Goal: Transaction & Acquisition: Purchase product/service

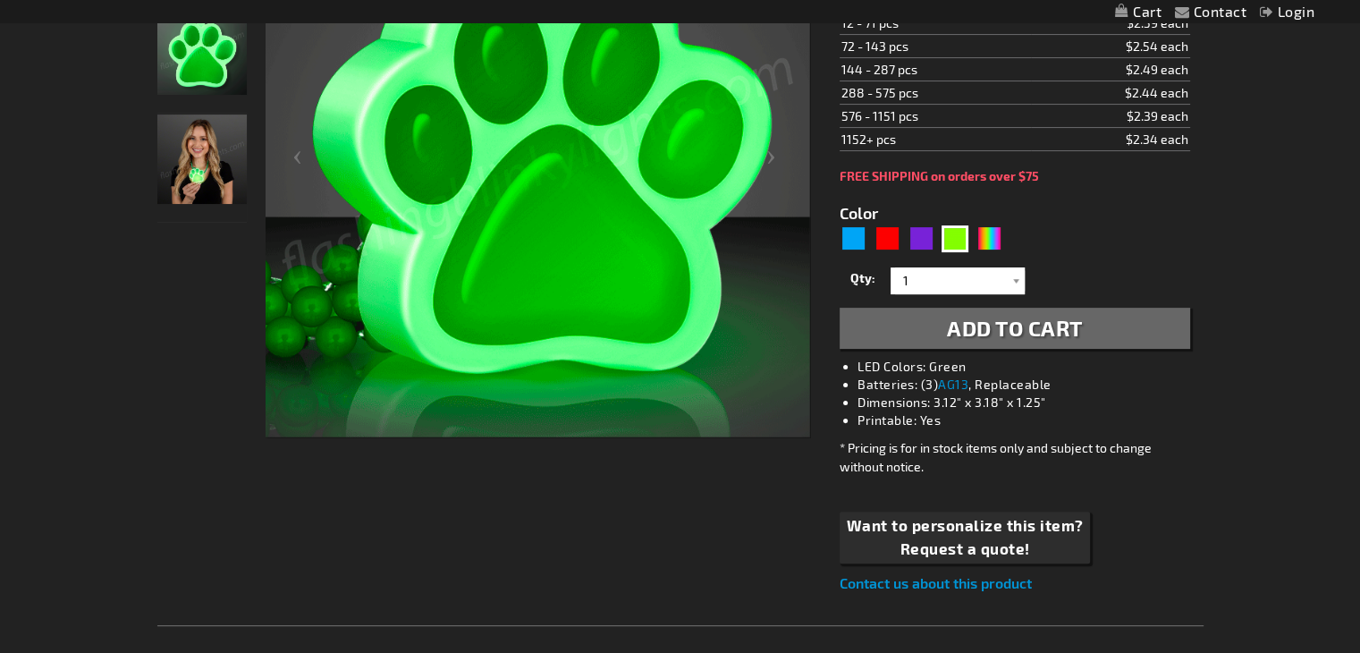
click at [1358, 238] on div "Contact Compare Products Login Skip to Content My Cart My Cart Close You have n…" at bounding box center [680, 595] width 1360 height 2047
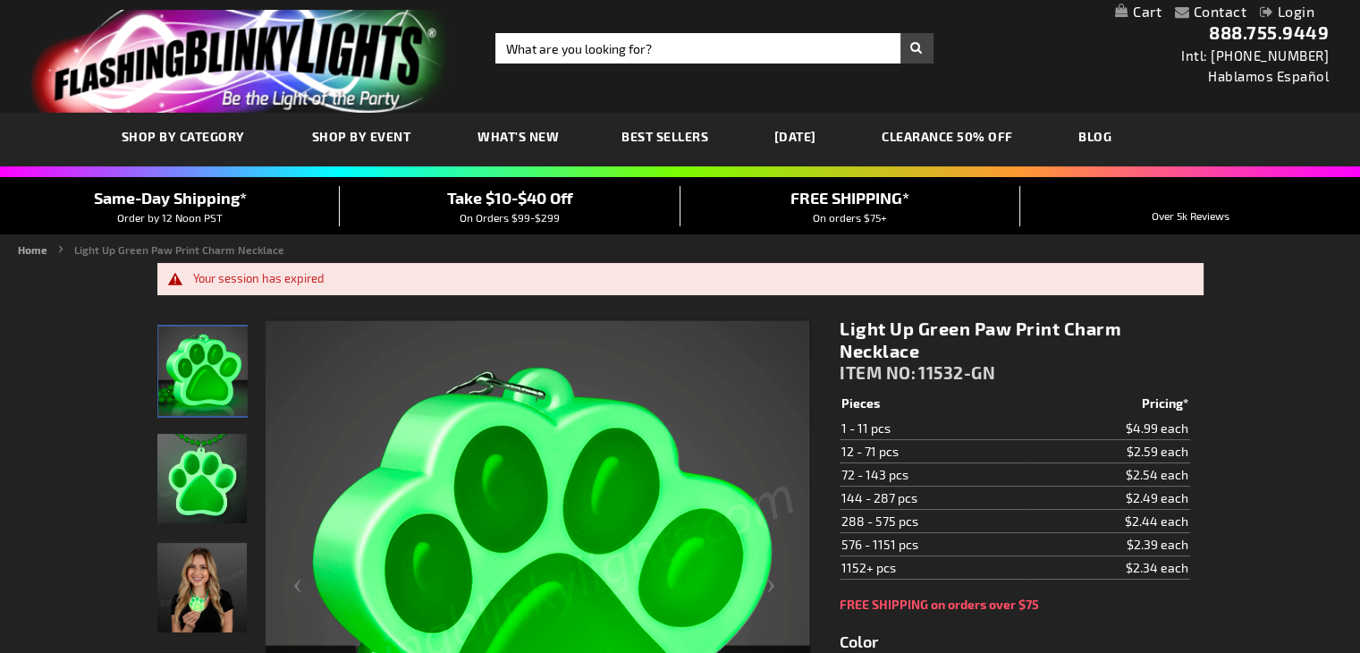
click at [1141, 15] on link "My Cart" at bounding box center [1138, 12] width 46 height 17
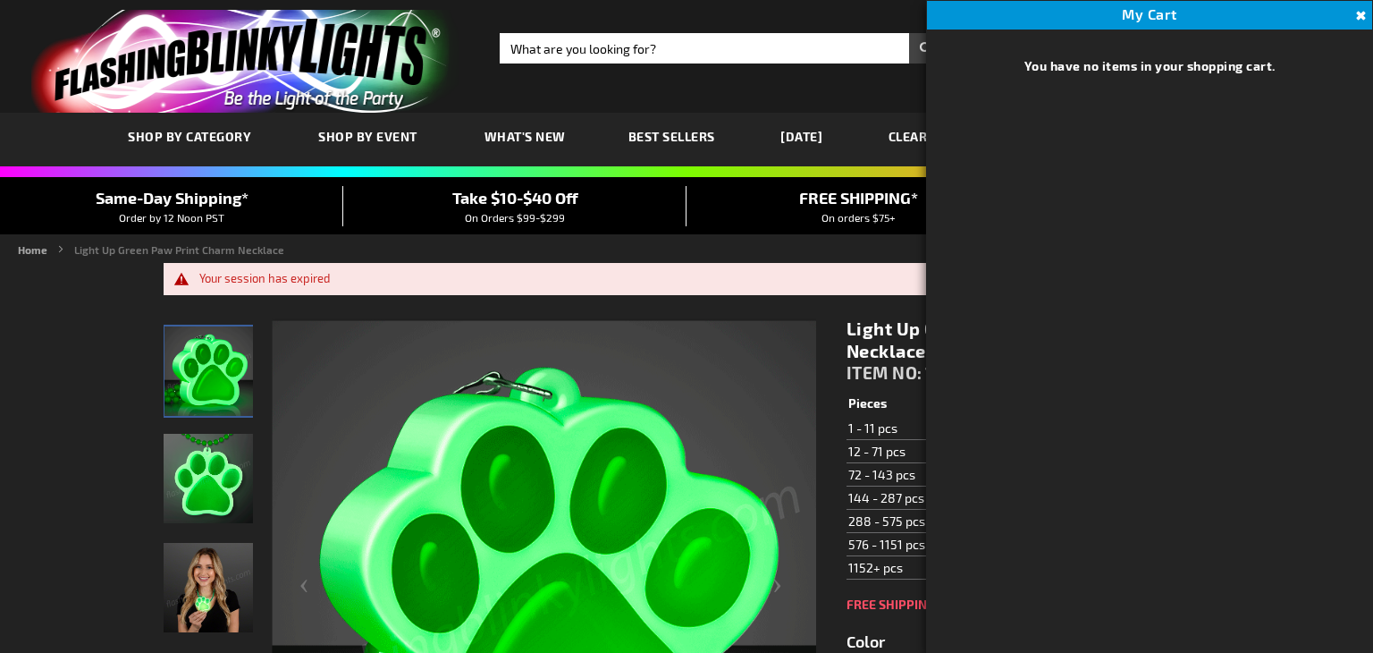
click at [1359, 15] on button "Close" at bounding box center [1359, 16] width 20 height 20
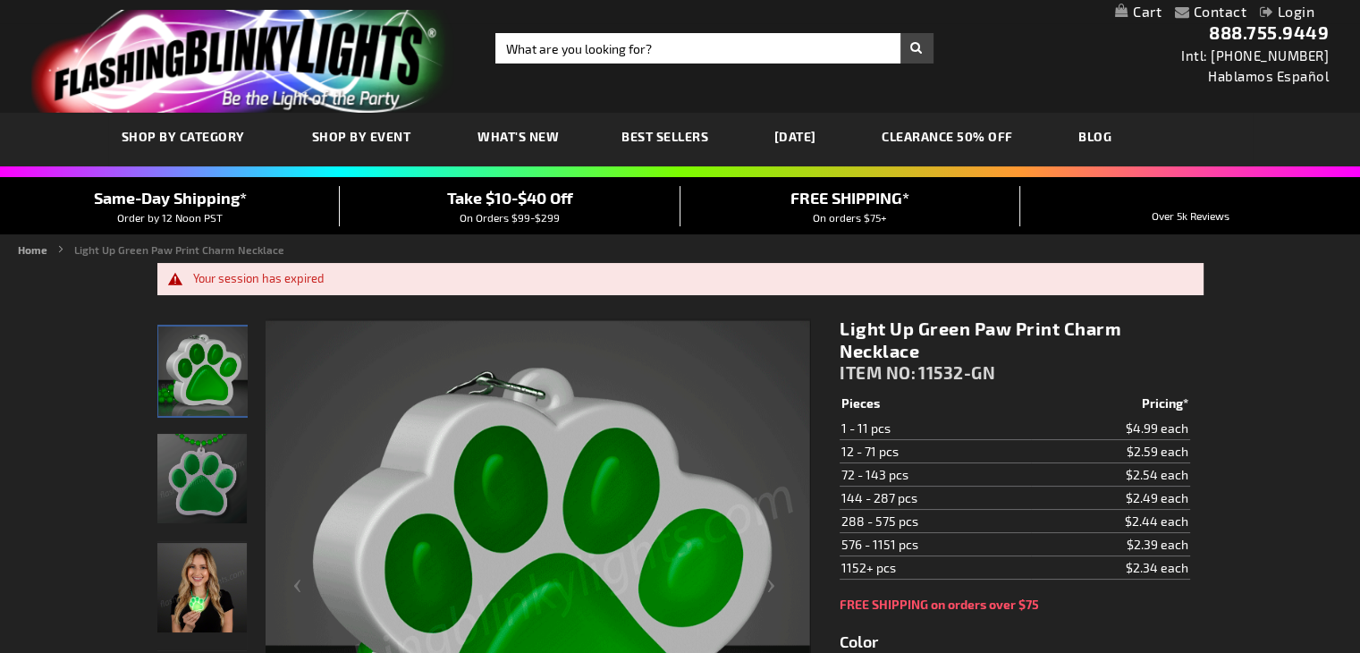
drag, startPoint x: 944, startPoint y: 351, endPoint x: 833, endPoint y: 323, distance: 114.5
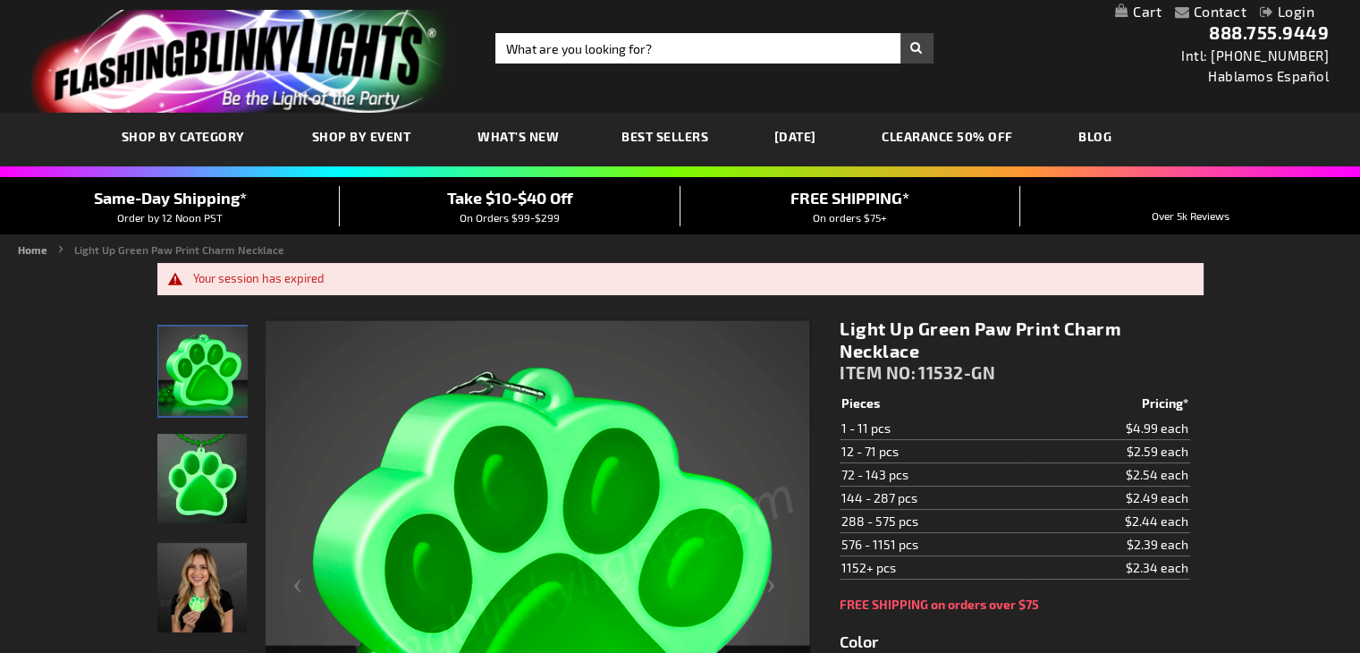
copy h1 "Light Up Green Paw Print Charm Necklace"
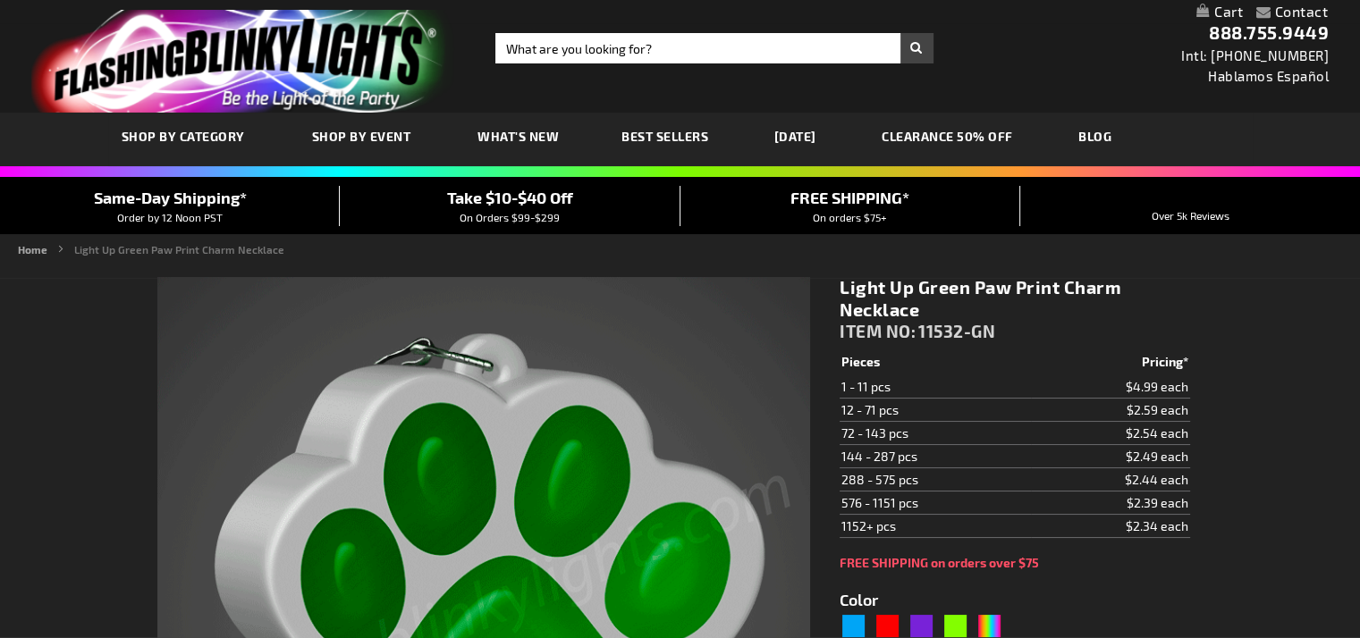
type input "5648"
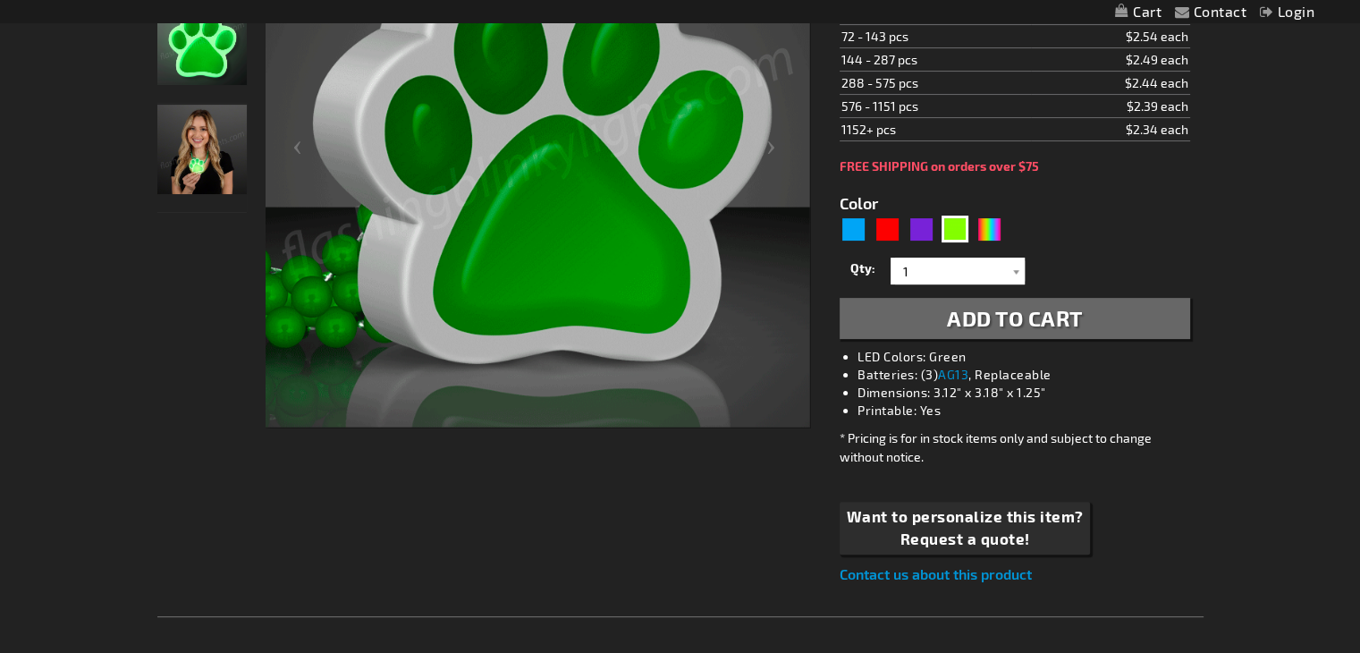
scroll to position [415, 0]
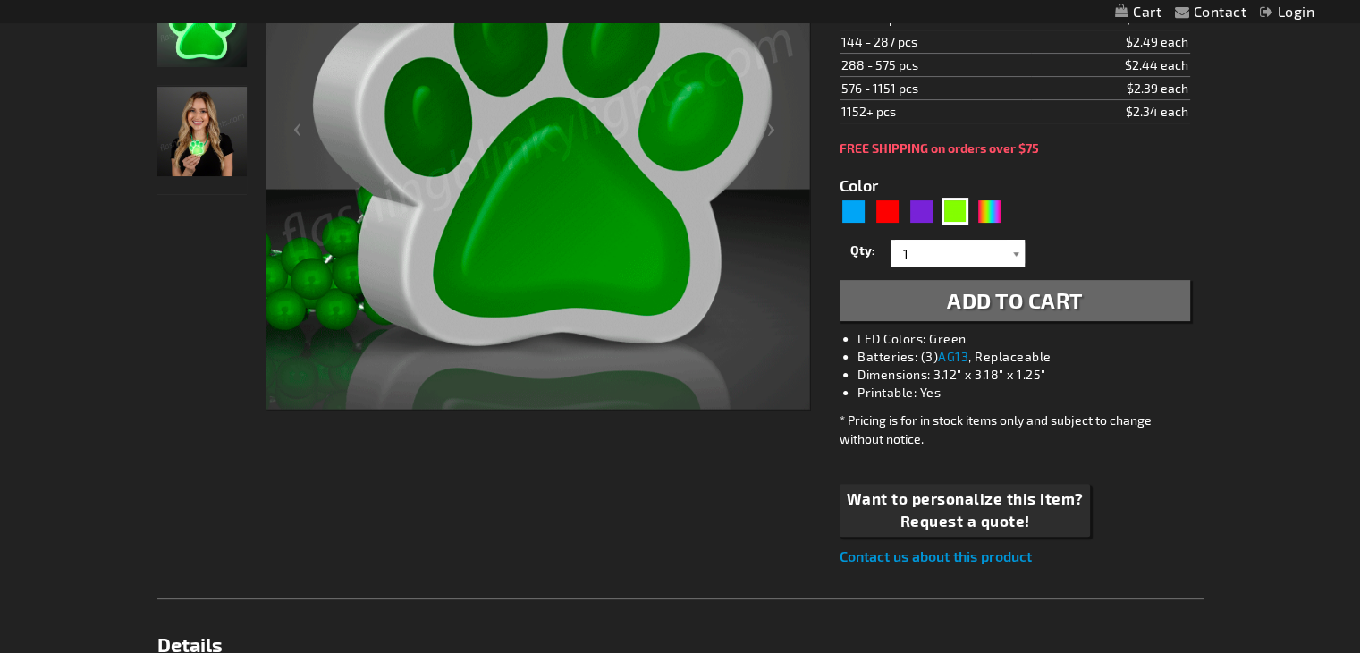
click at [1018, 250] on div at bounding box center [1016, 253] width 18 height 27
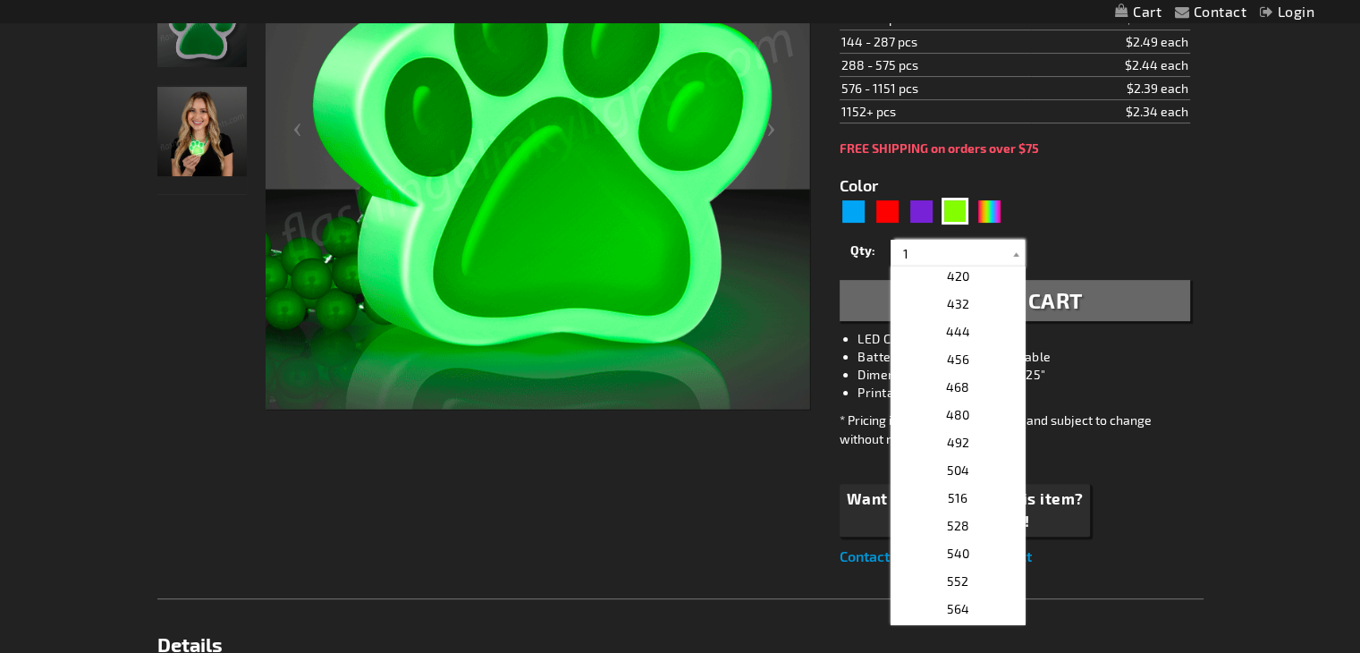
scroll to position [1354, 0]
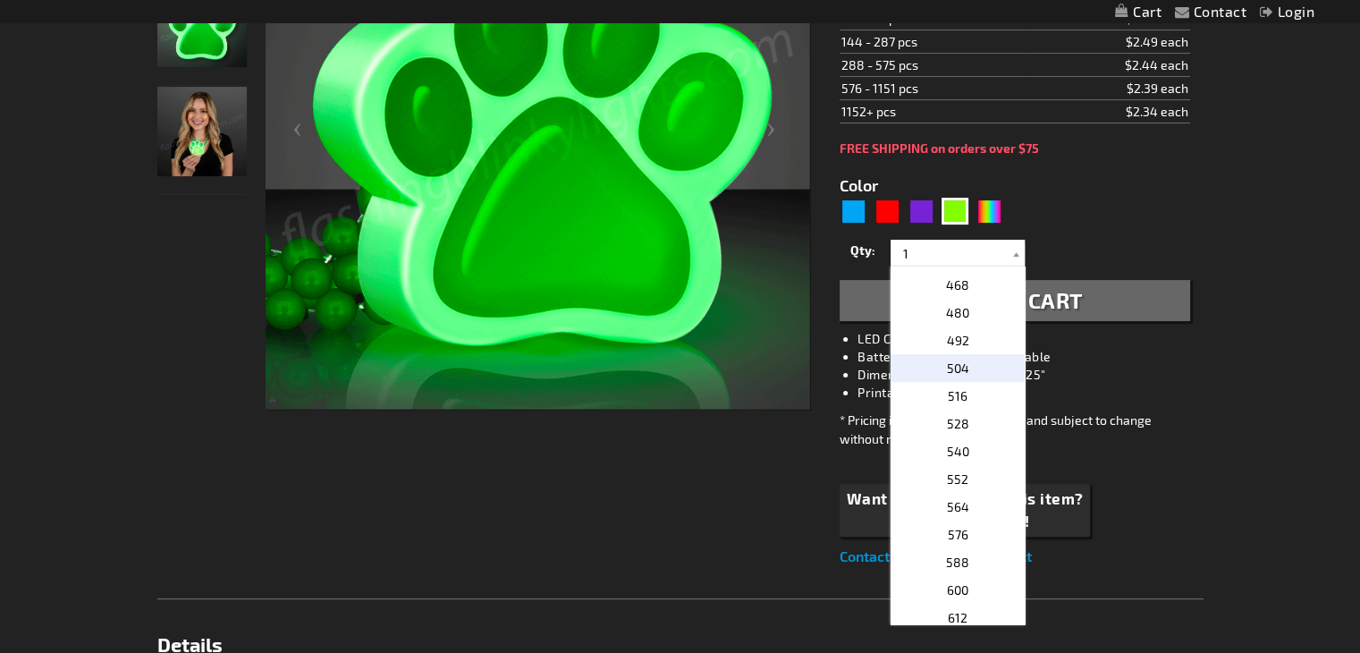
click at [947, 364] on span "504" at bounding box center [958, 367] width 22 height 15
type input "504"
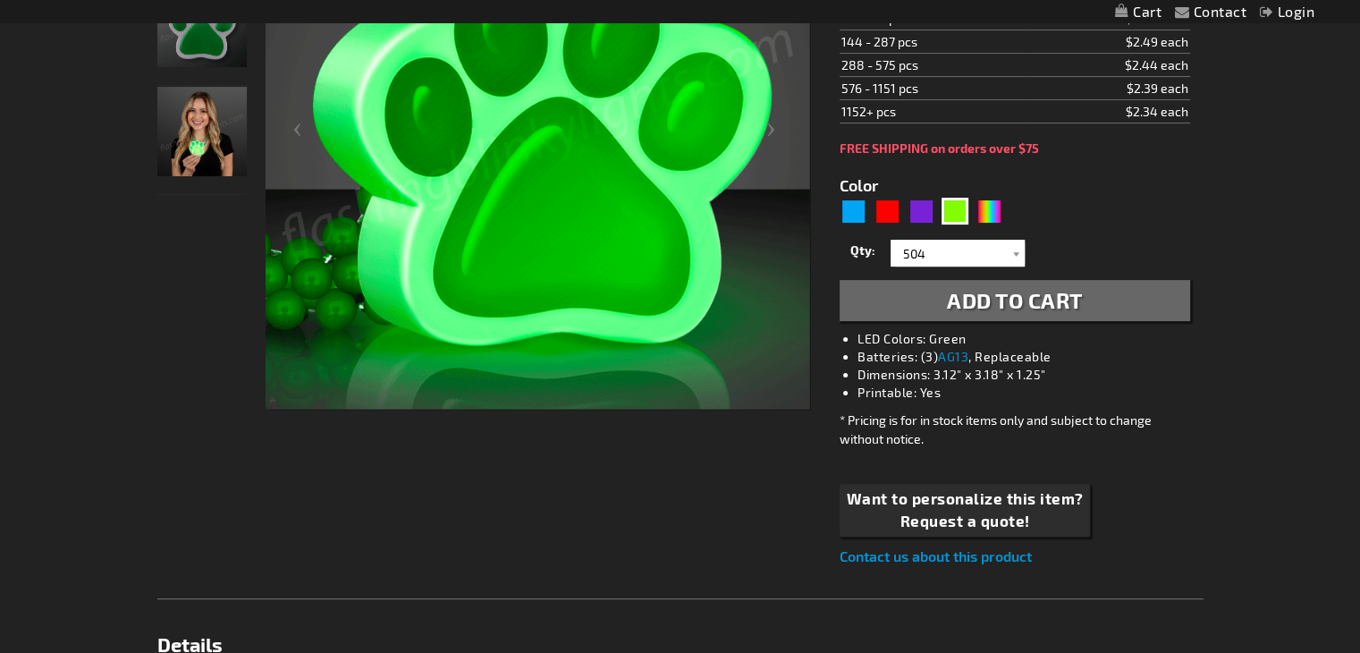
click at [999, 300] on span "Add to Cart" at bounding box center [1015, 300] width 136 height 26
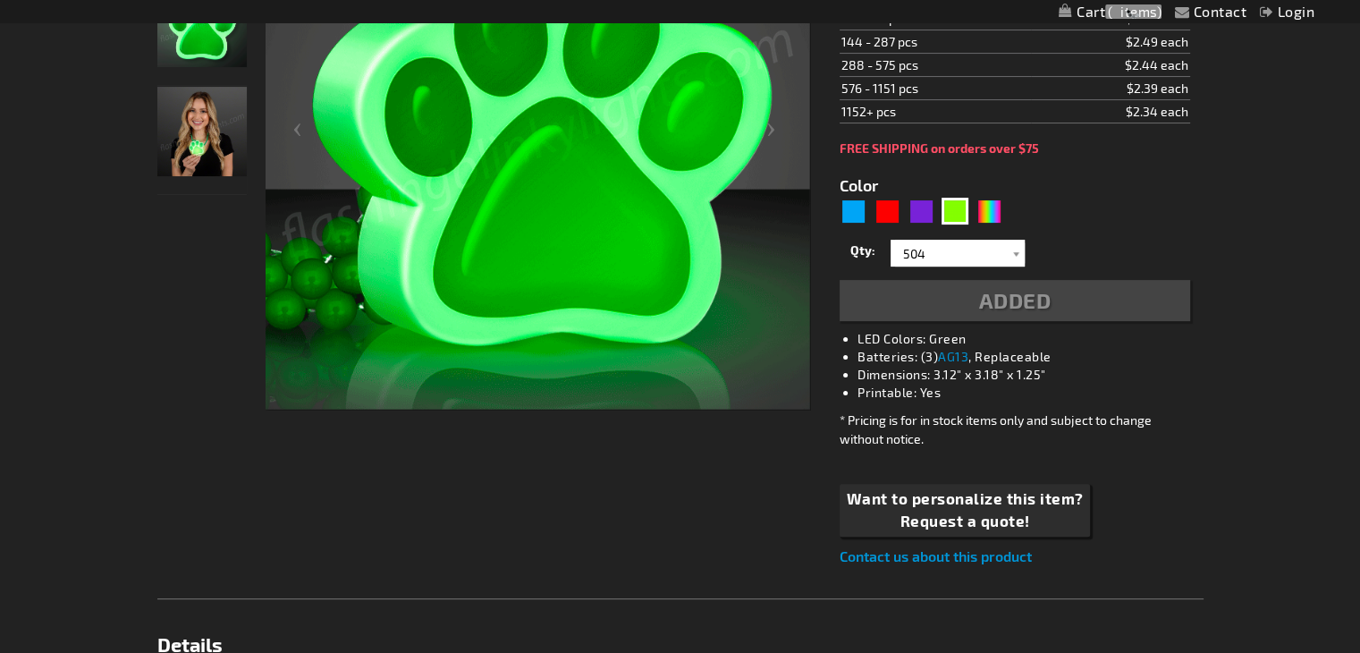
scroll to position [455, 0]
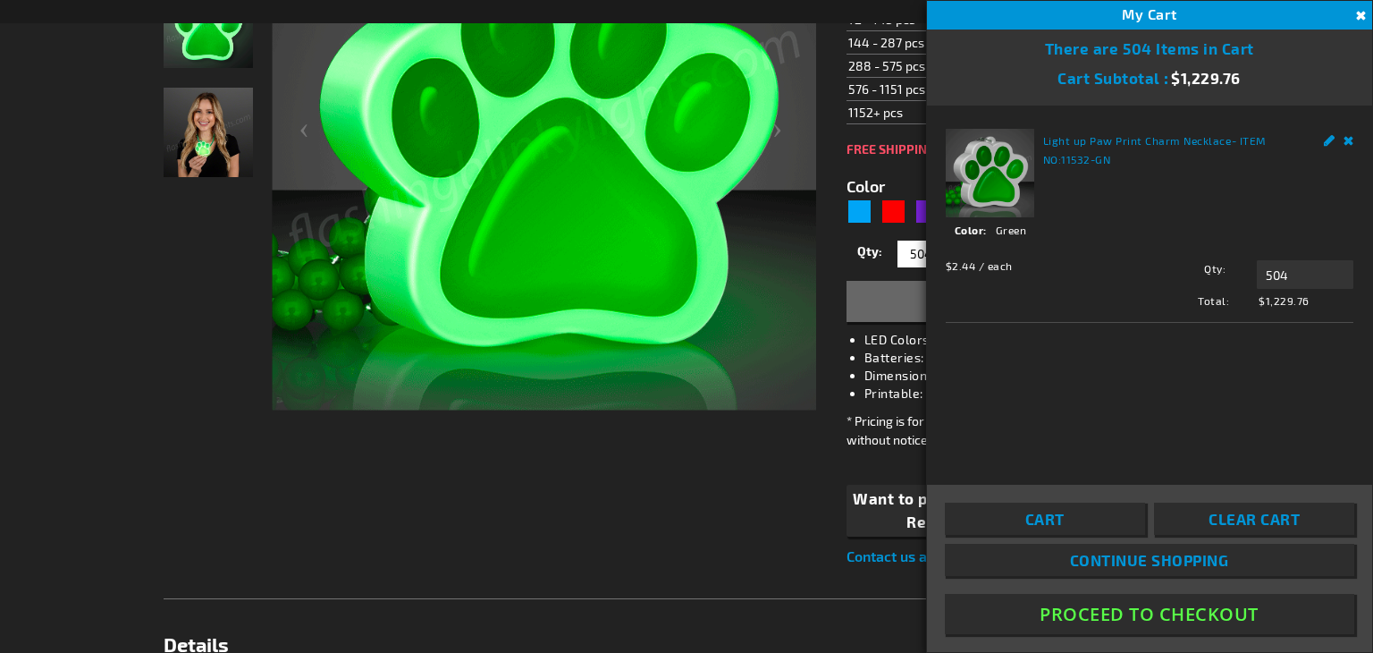
click at [1170, 610] on button "Proceed To Checkout" at bounding box center [1150, 614] width 410 height 40
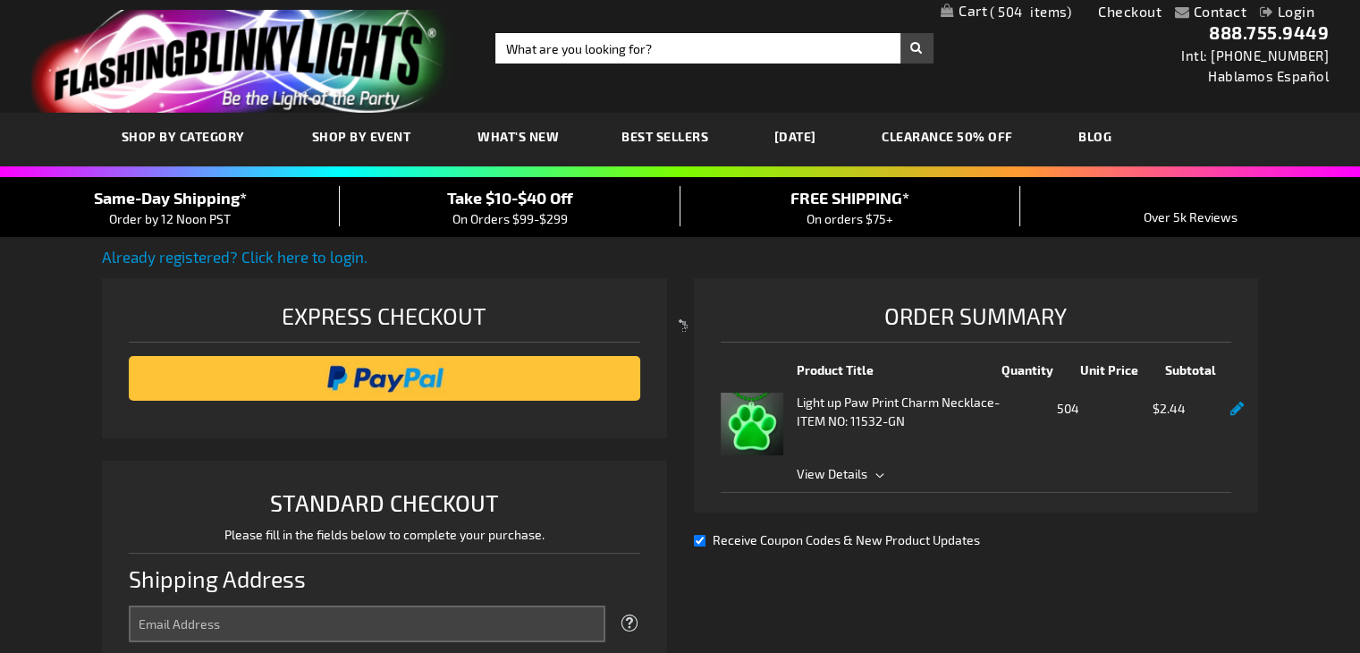
select select "US"
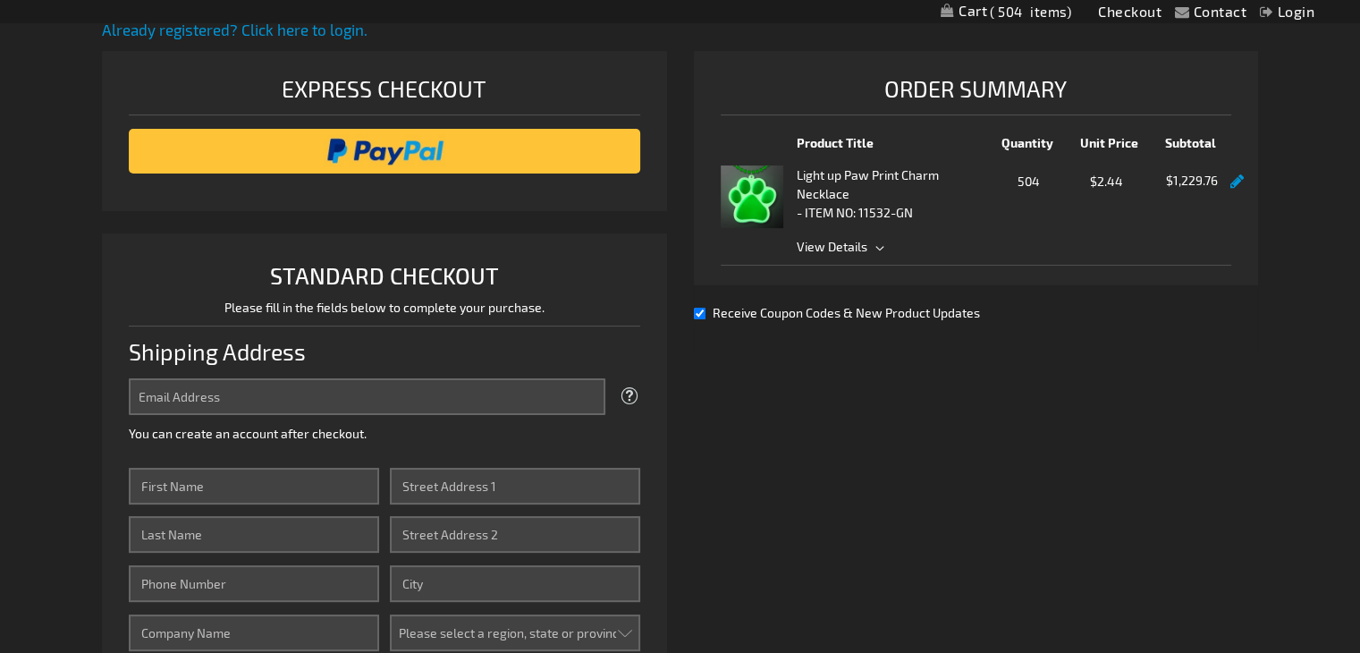
scroll to position [229, 0]
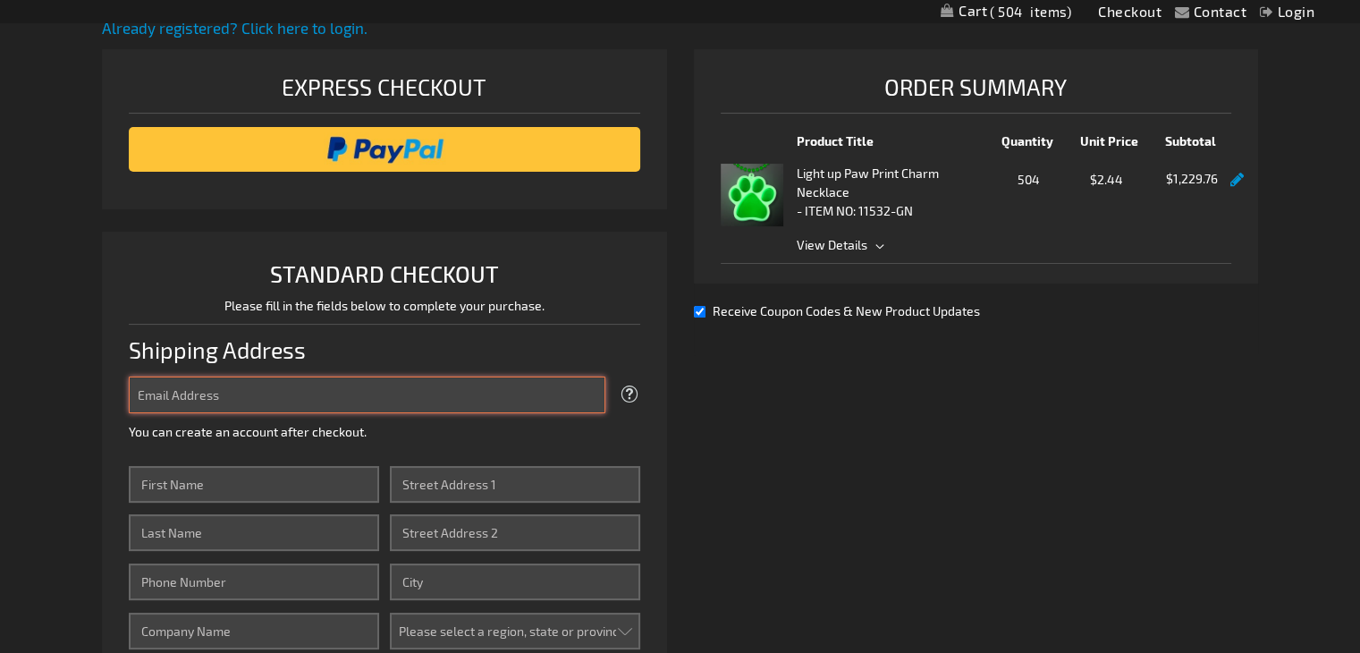
click at [494, 393] on input "Email Address" at bounding box center [367, 394] width 476 height 37
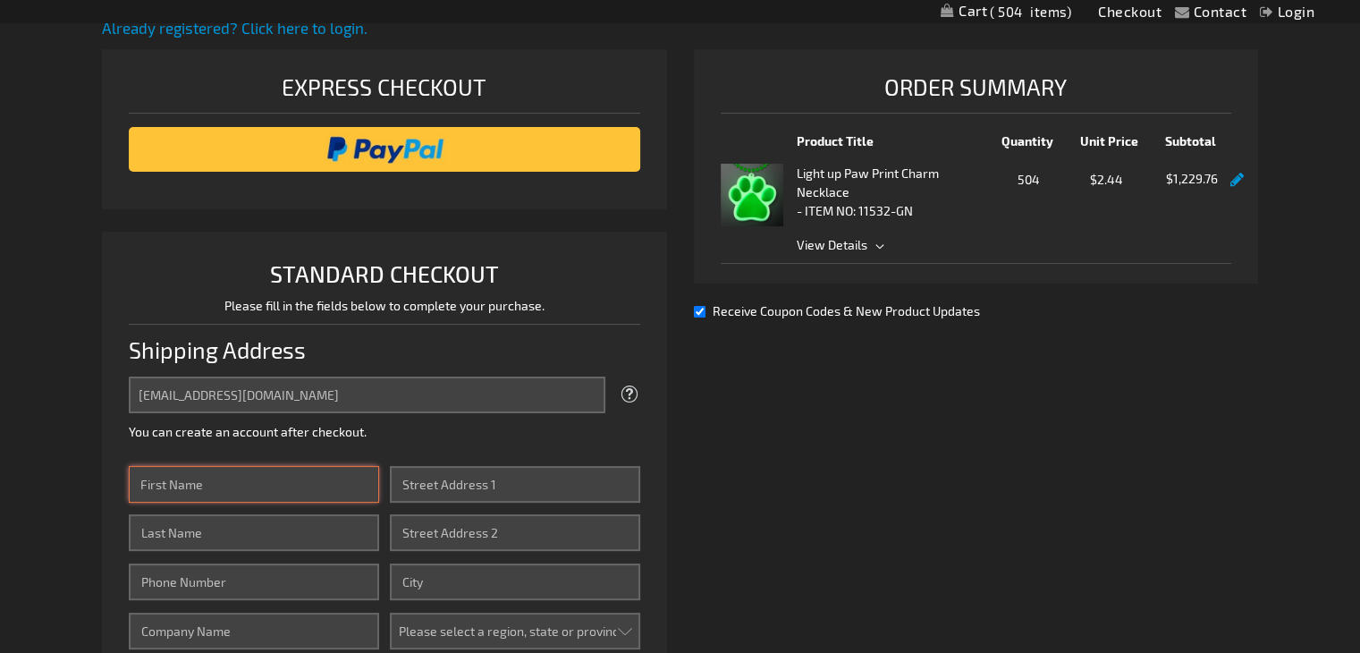
click at [237, 488] on input "First Name" at bounding box center [254, 484] width 250 height 37
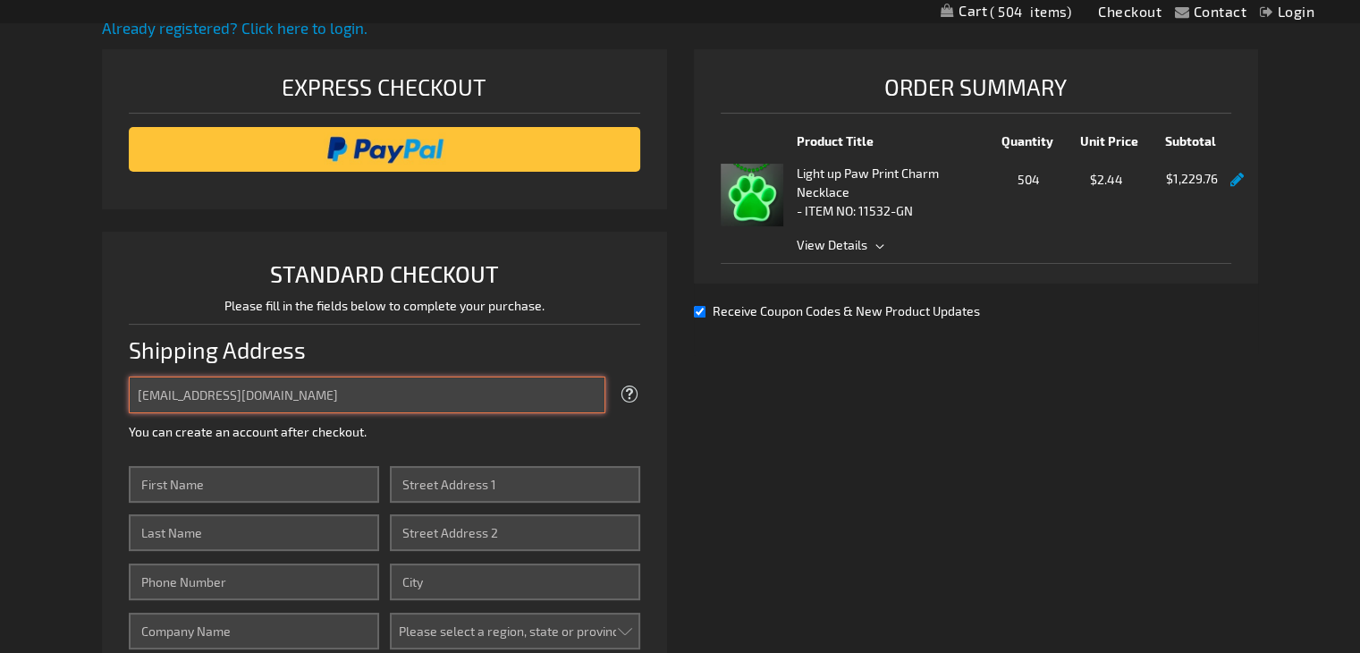
drag, startPoint x: 325, startPoint y: 387, endPoint x: 0, endPoint y: 426, distance: 327.7
click at [0, 426] on div "Contact Compare Products Checkout Login Skip to Content My Cart 504 504 items M…" at bounding box center [680, 623] width 1360 height 1704
type input "[EMAIL_ADDRESS][DOMAIN_NAME]"
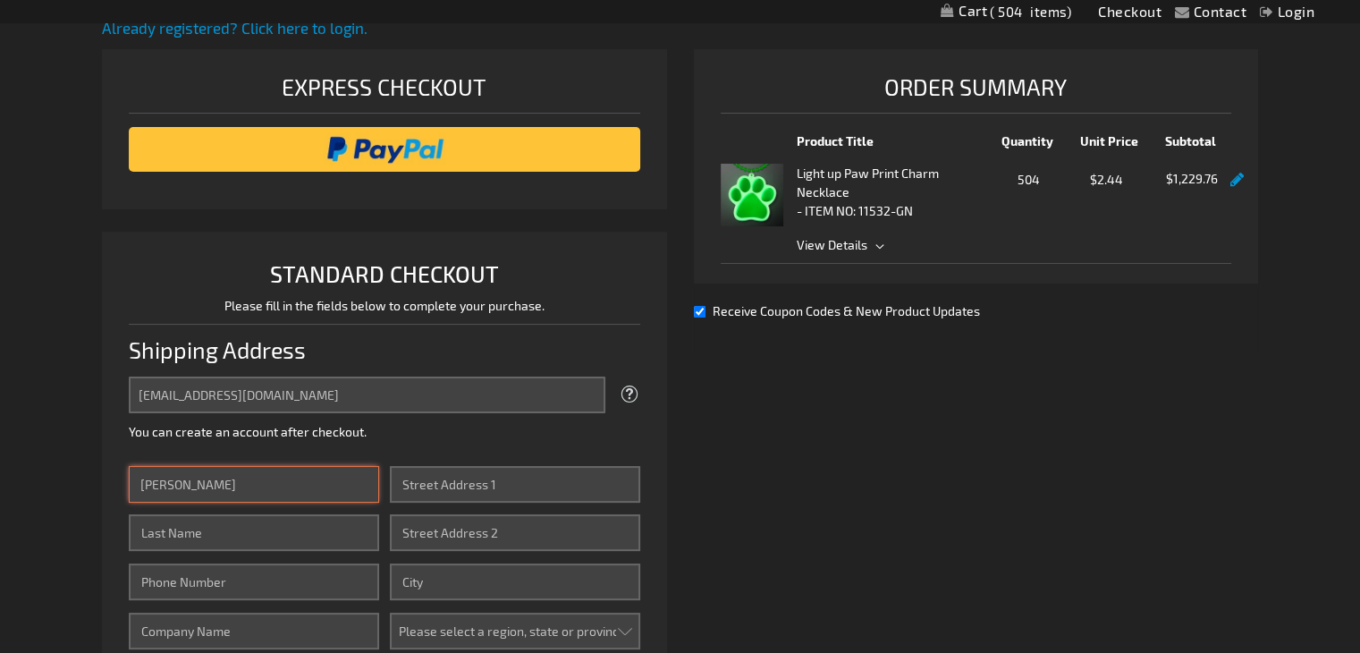
type input "[PERSON_NAME]"
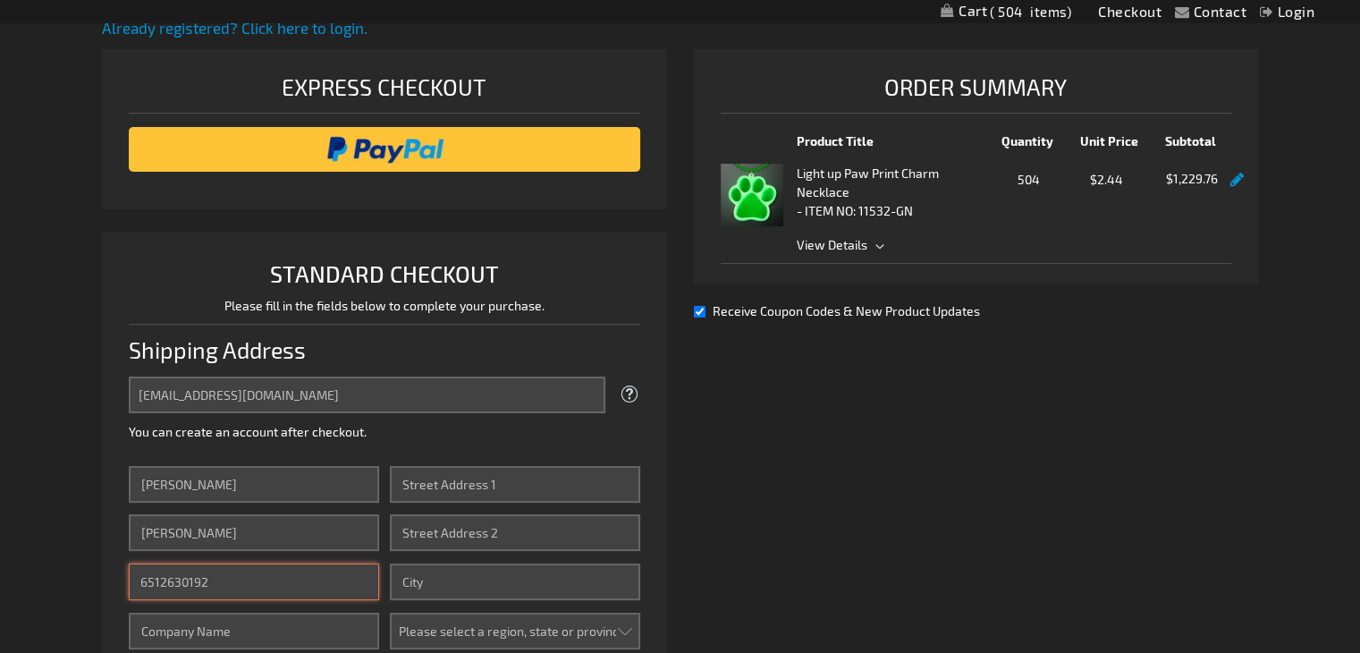
type input "6512630192"
type input "CLHS Gridiron"
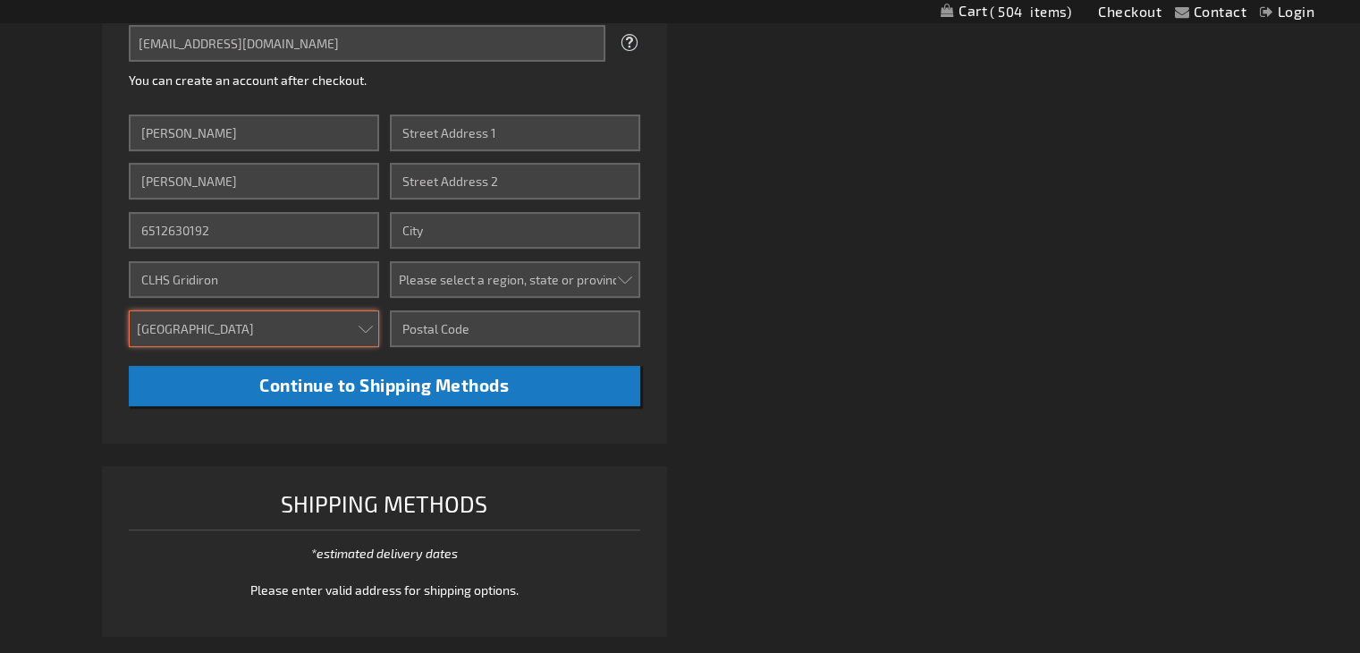
scroll to position [583, 0]
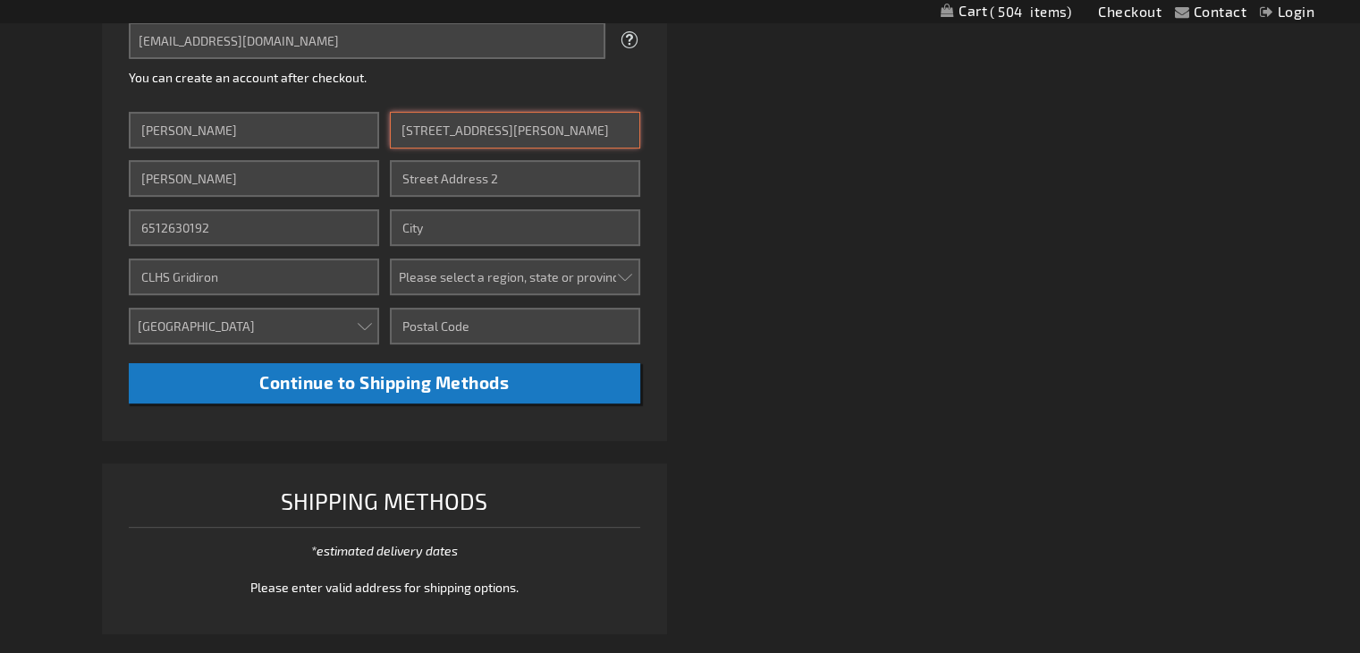
type input "[STREET_ADDRESS][PERSON_NAME]"
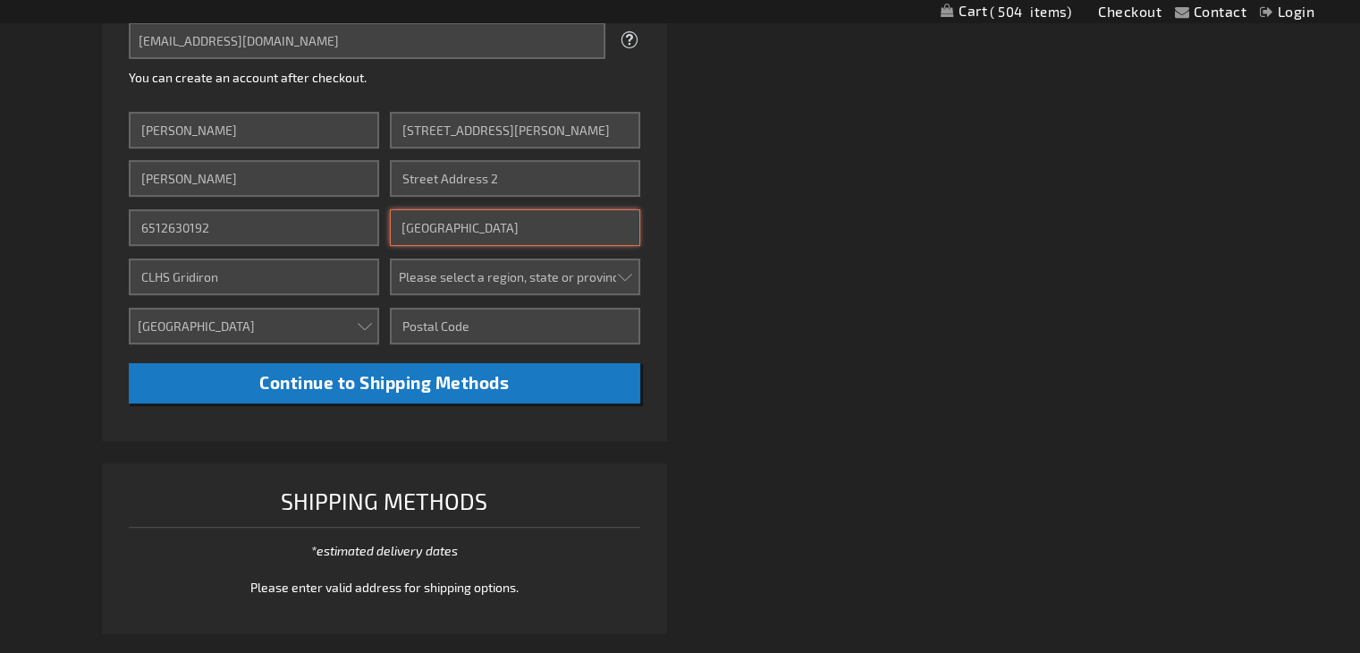
type input "[GEOGRAPHIC_DATA]"
select select "34"
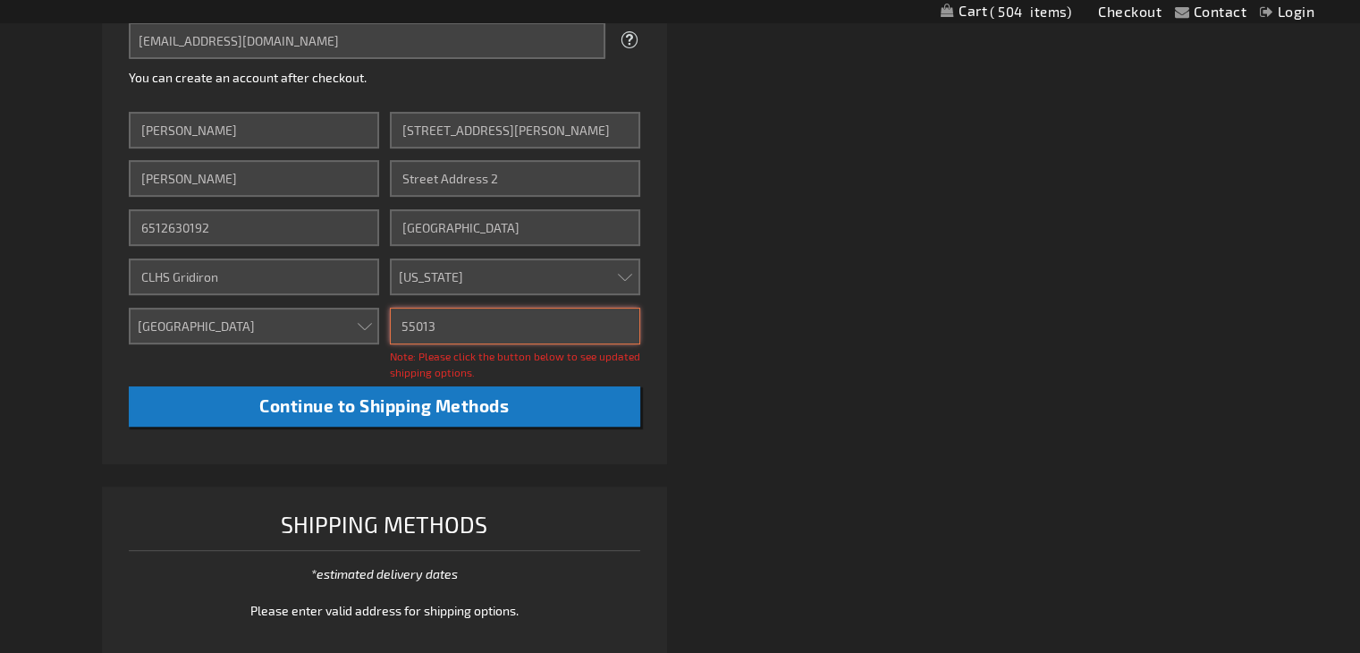
type input "55013"
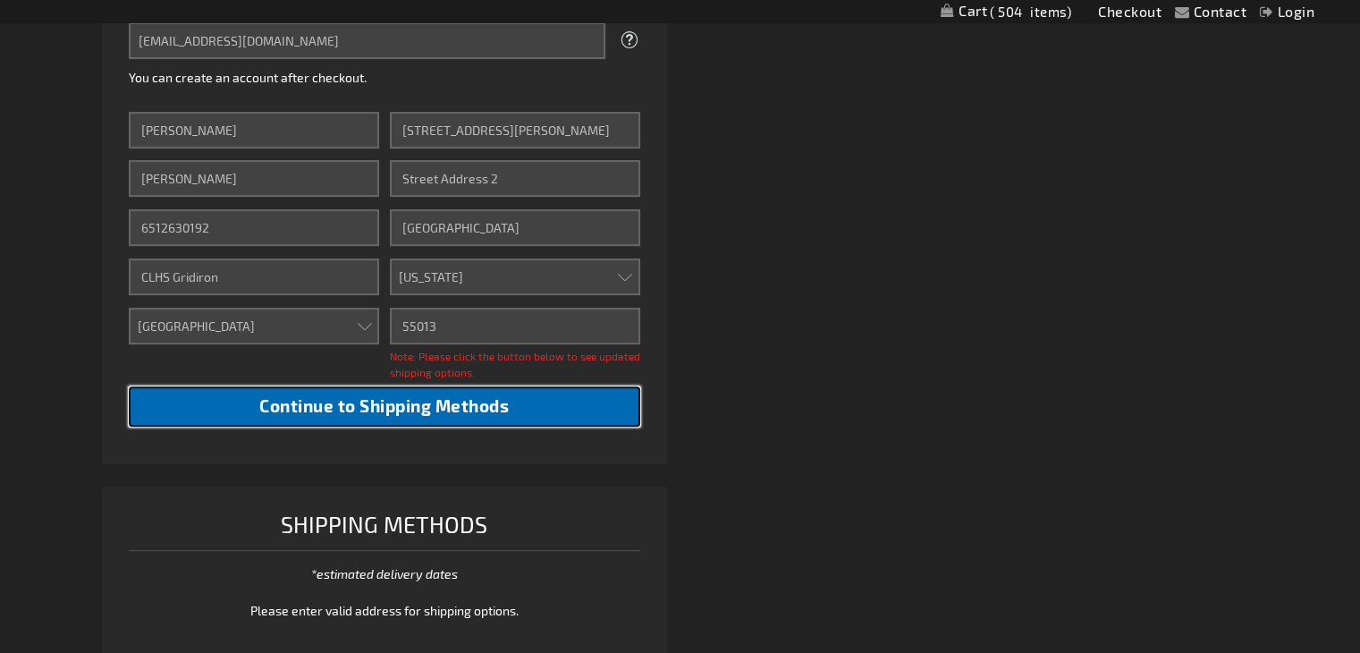
click at [387, 406] on span "Continue to Shipping Methods" at bounding box center [383, 405] width 249 height 21
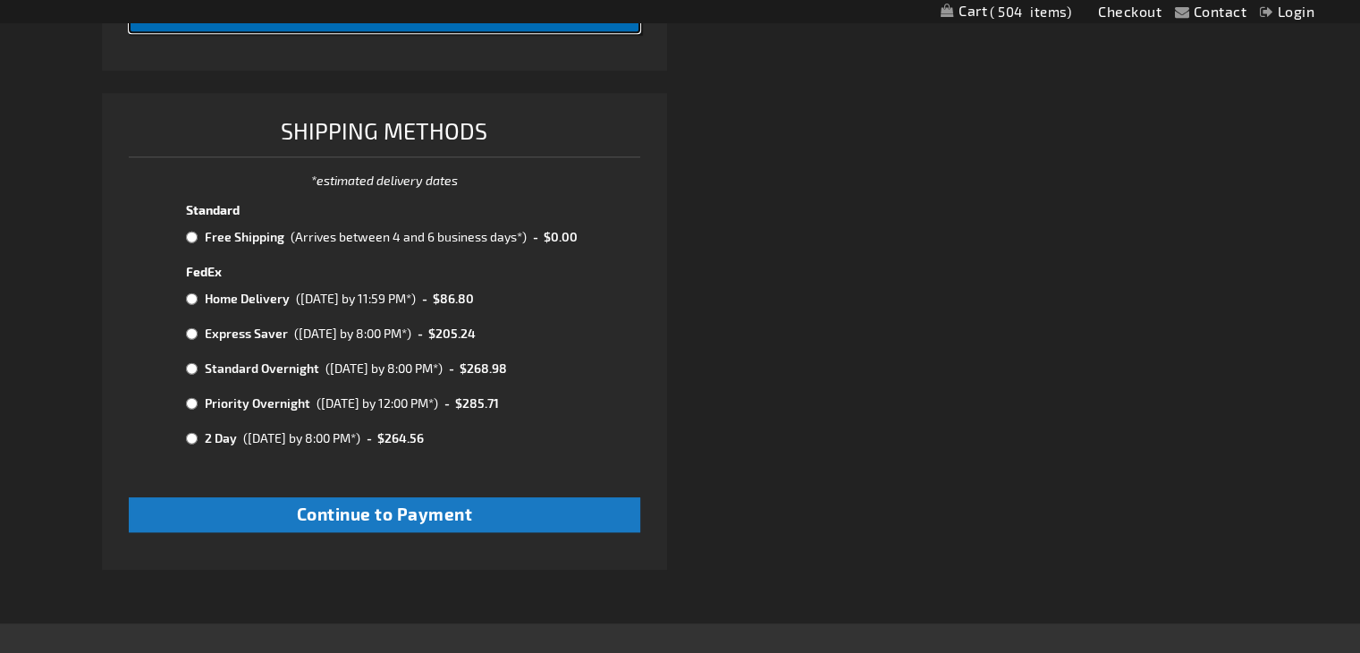
scroll to position [962, 0]
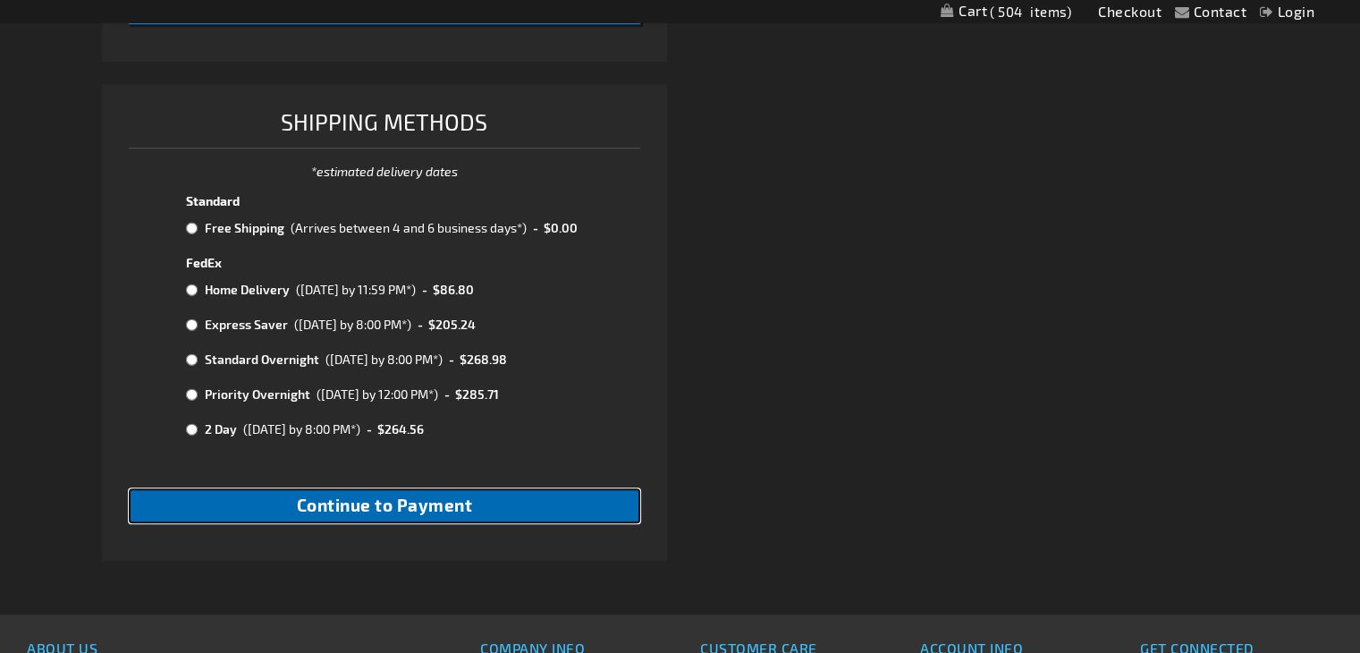
click at [461, 515] on span "Continue to Payment" at bounding box center [385, 504] width 176 height 21
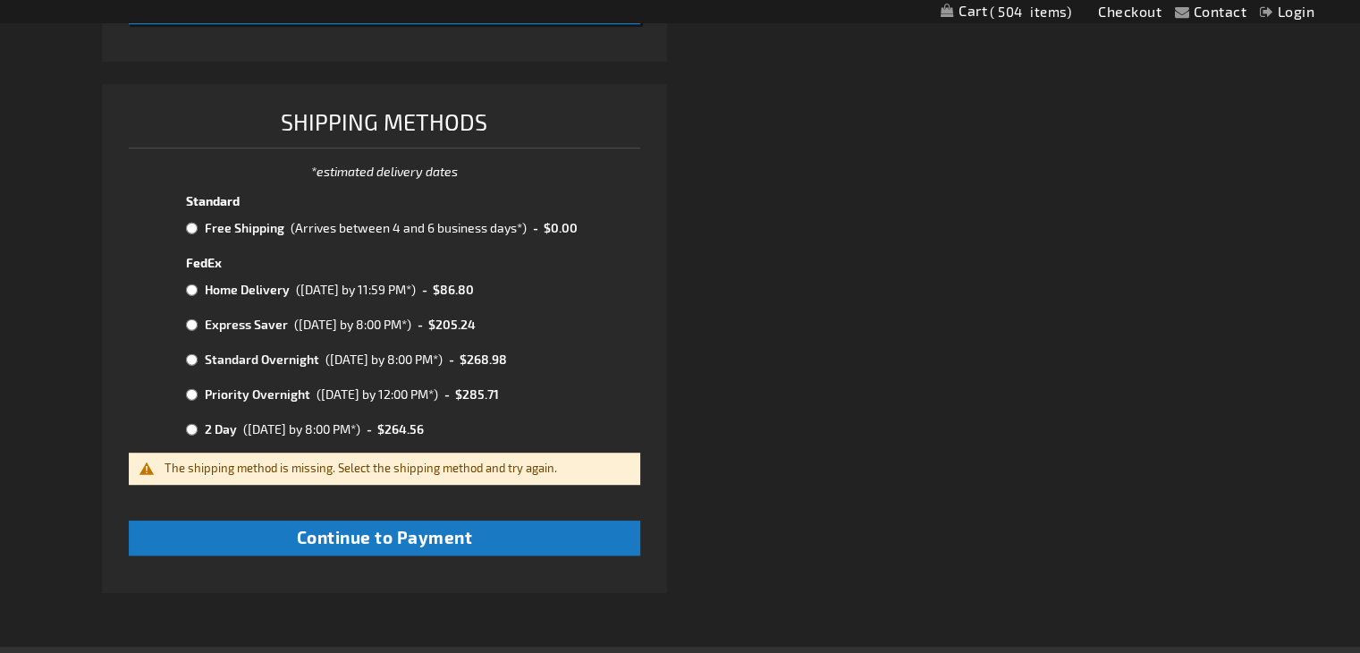
click at [193, 223] on input "radio" at bounding box center [192, 228] width 12 height 14
radio input "true"
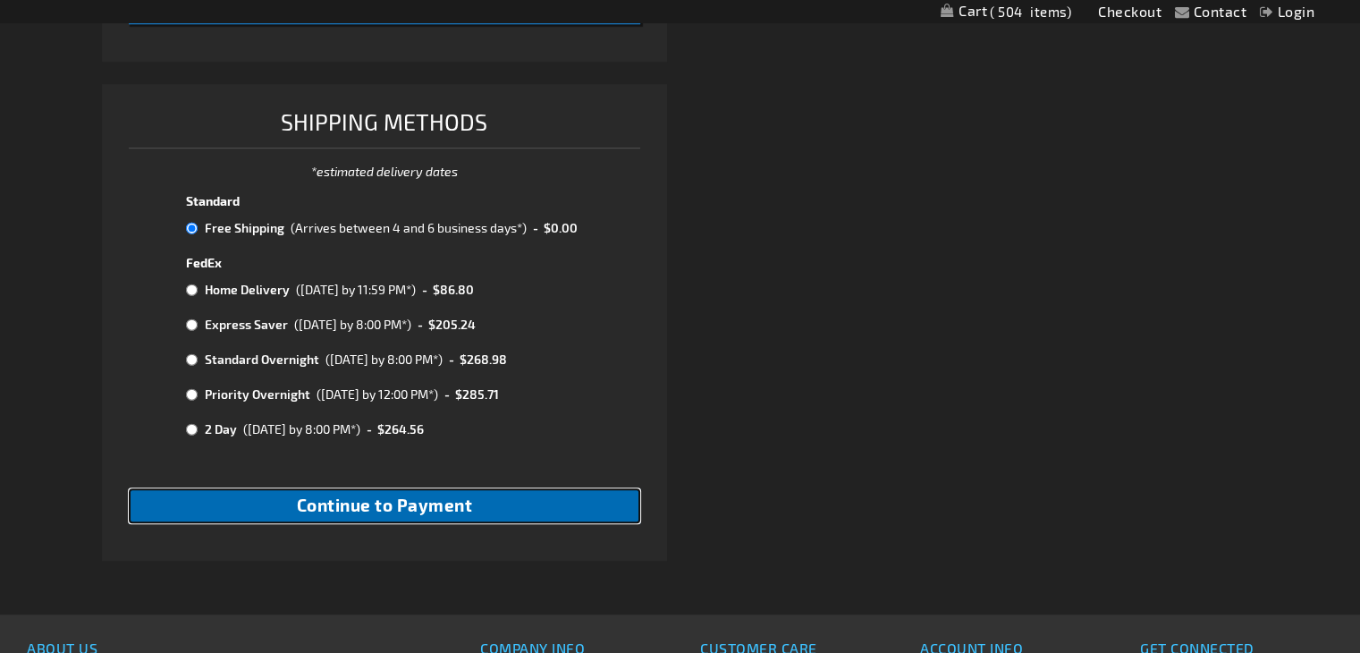
click at [375, 510] on span "Continue to Payment" at bounding box center [385, 504] width 176 height 21
checkbox input "true"
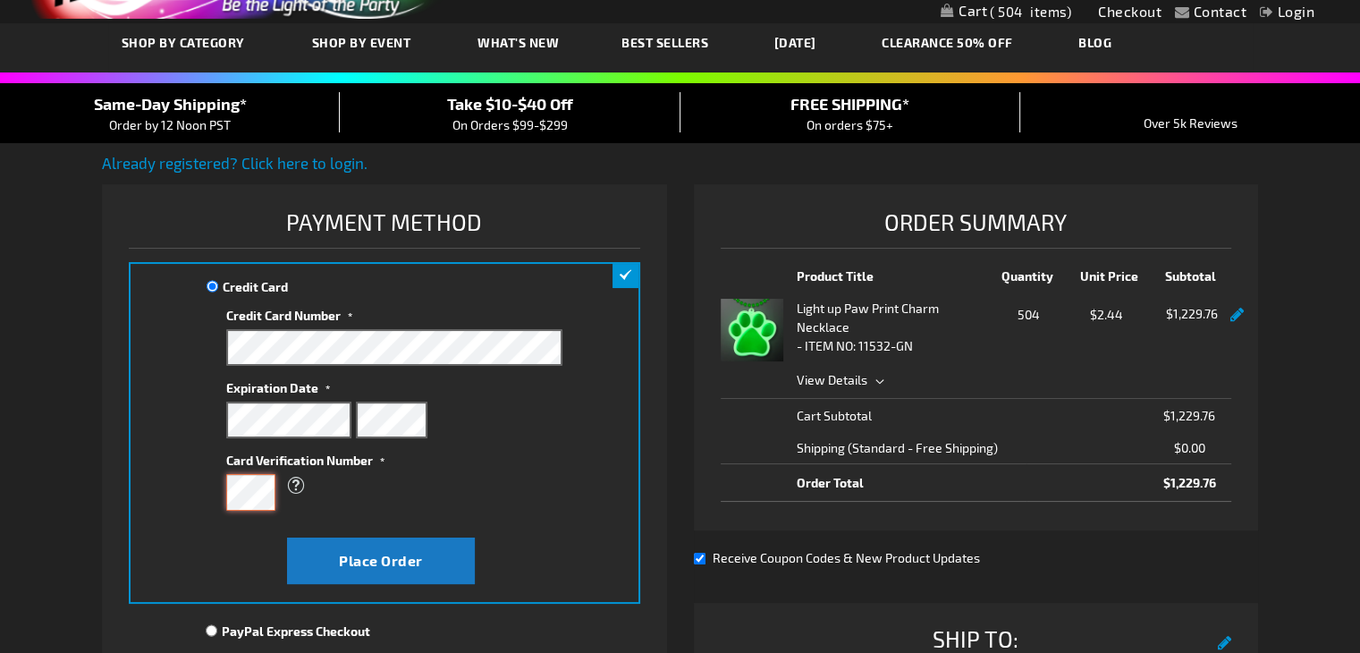
scroll to position [101, 0]
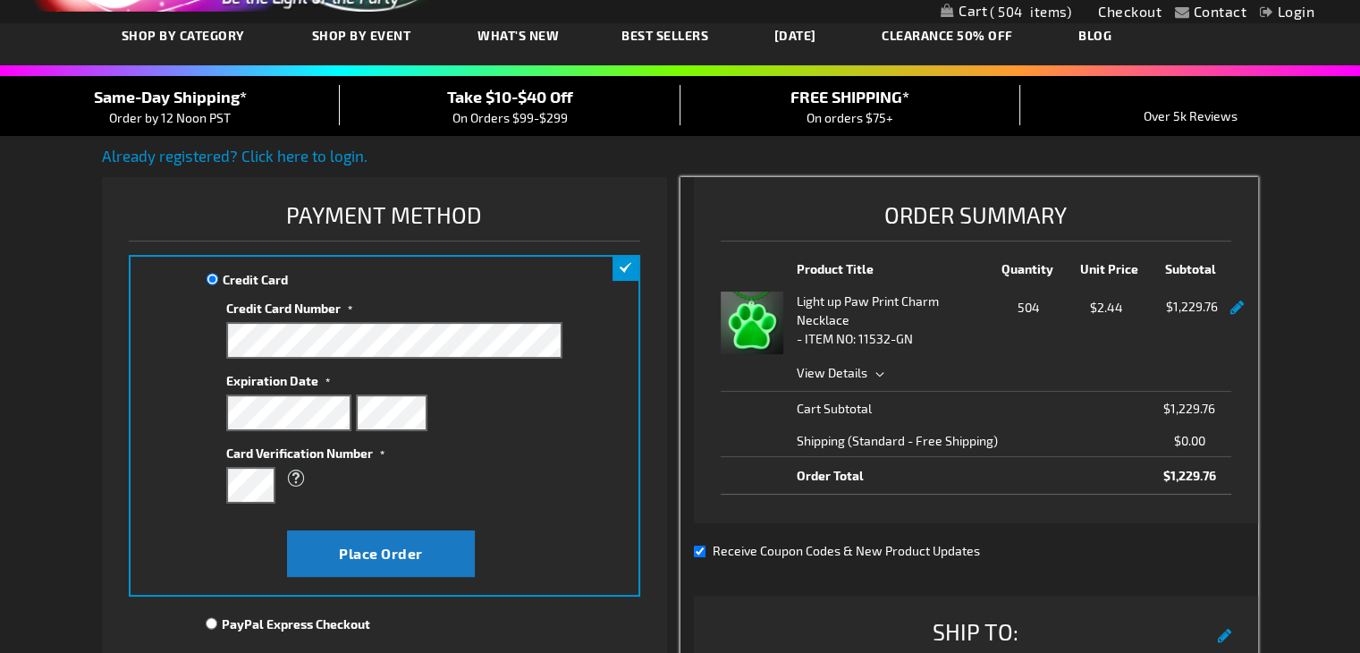
click at [705, 550] on div "Receive Coupon Codes & New Product Updates" at bounding box center [976, 550] width 564 height 19
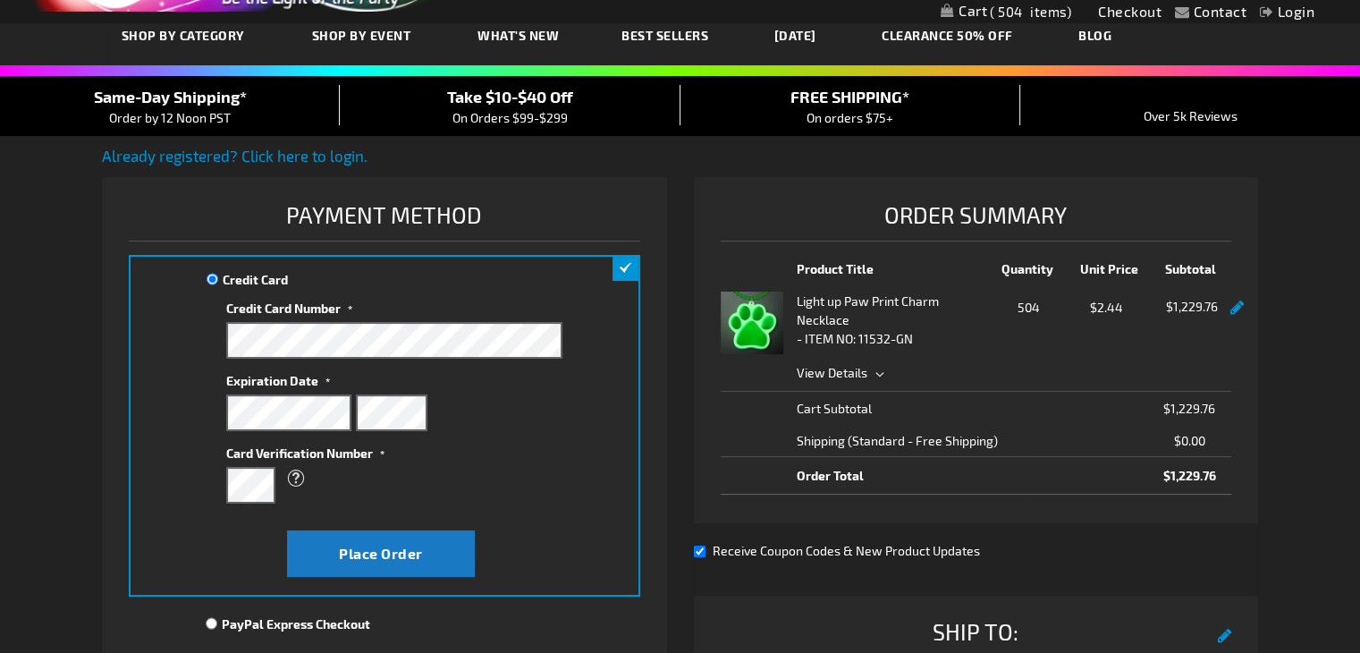
click at [700, 549] on input "Receive Coupon Codes & New Product Updates" at bounding box center [700, 551] width 12 height 12
checkbox input "false"
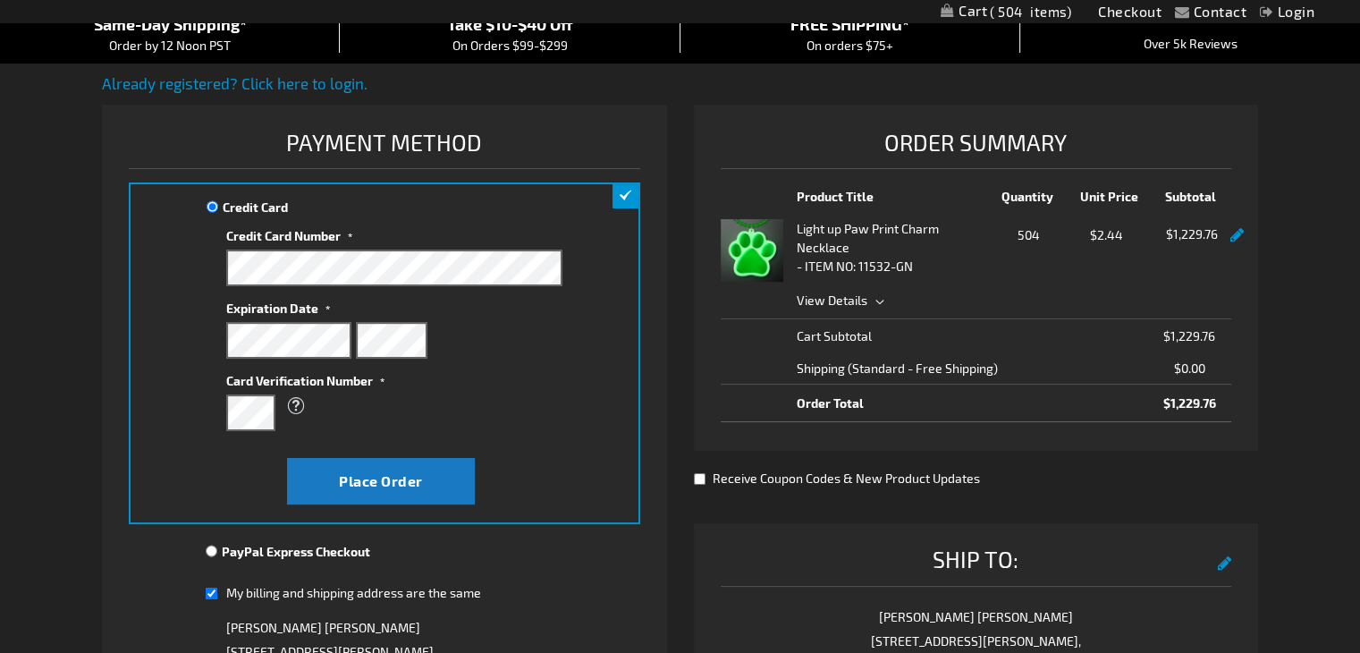
scroll to position [161, 0]
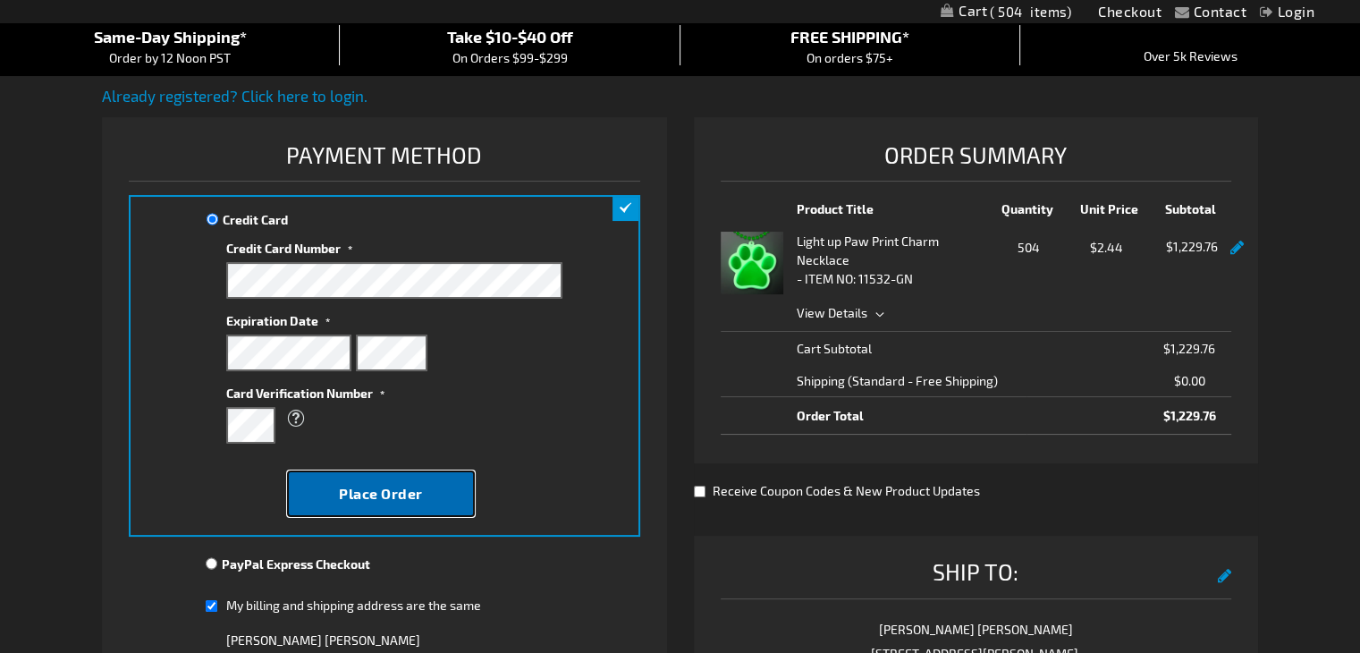
click at [412, 485] on span "Place Order" at bounding box center [381, 493] width 84 height 17
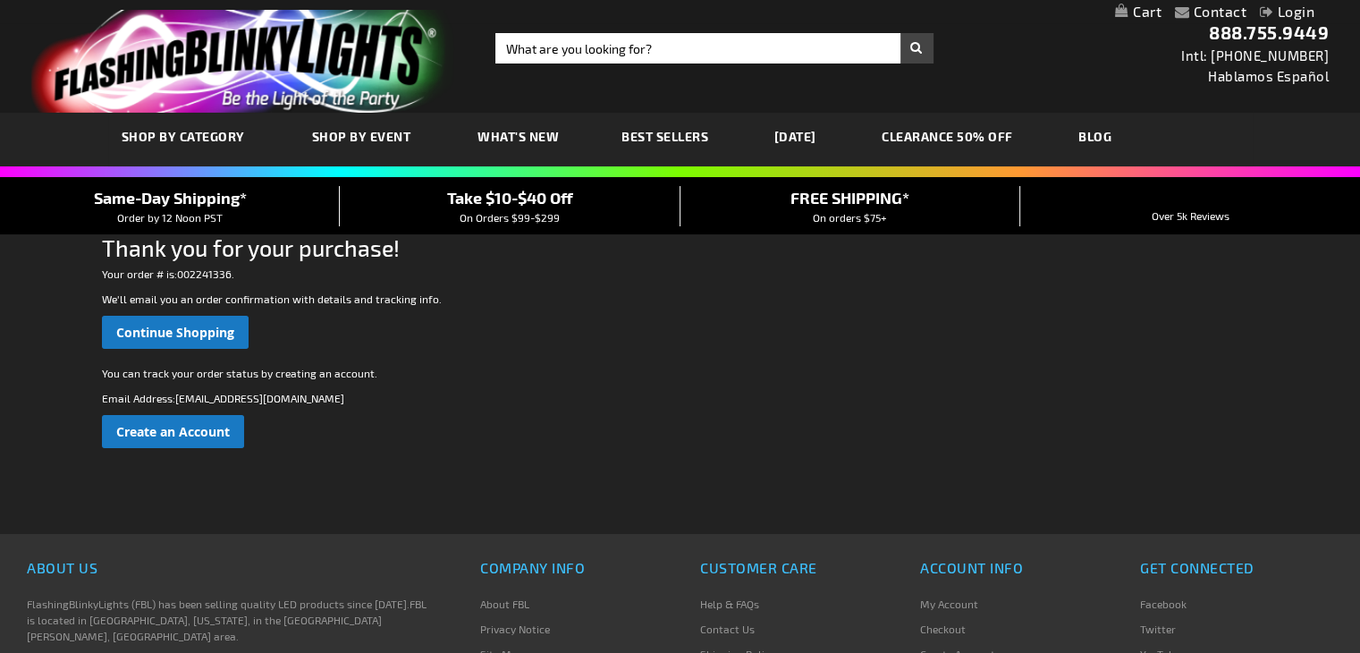
click at [1056, 367] on p "You can track your order status by creating an account." at bounding box center [680, 373] width 1156 height 16
